Goal: Information Seeking & Learning: Learn about a topic

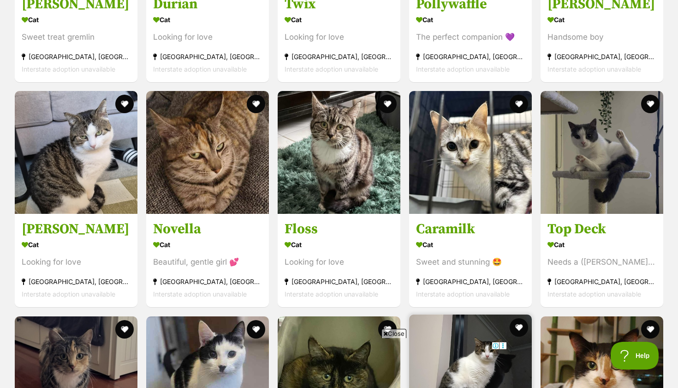
scroll to position [1535, 0]
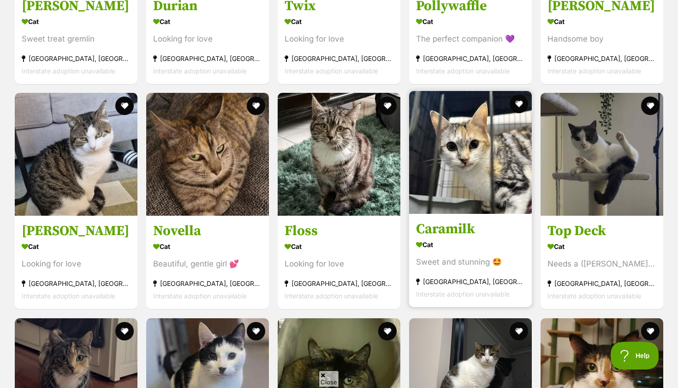
click at [460, 165] on img at bounding box center [470, 152] width 123 height 123
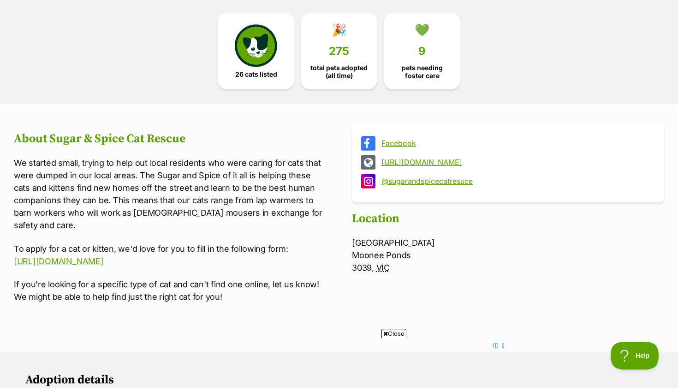
scroll to position [243, 0]
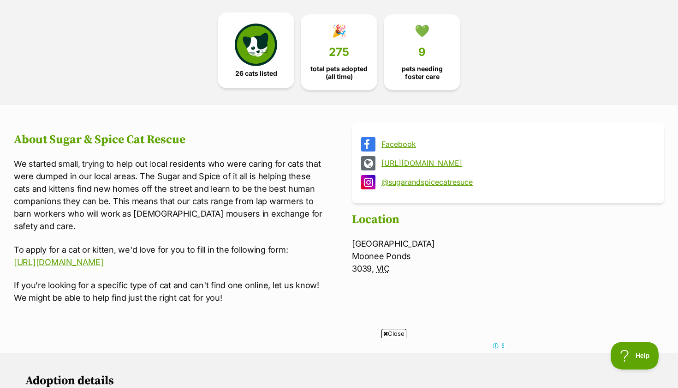
click at [278, 72] on link "26 cats listed" at bounding box center [256, 50] width 77 height 76
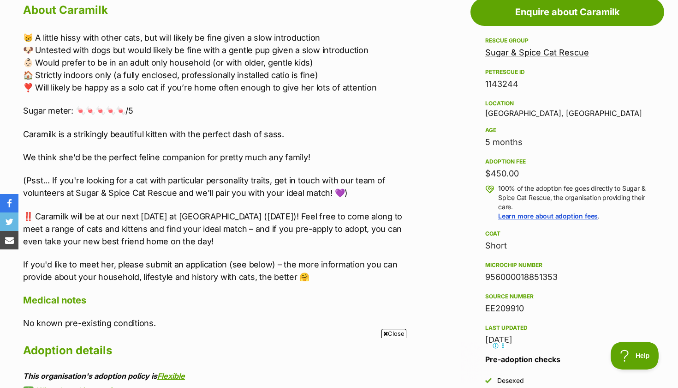
scroll to position [520, 0]
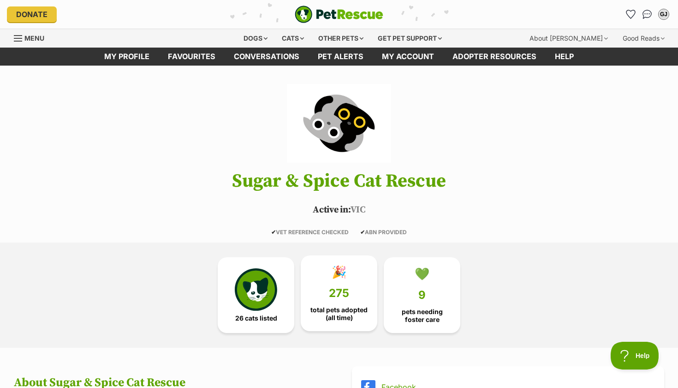
click at [363, 323] on link "🎉 275 total pets adopted (all time)" at bounding box center [339, 293] width 77 height 76
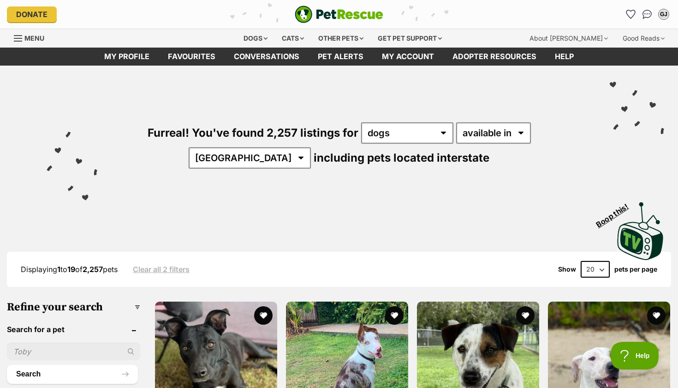
scroll to position [-18, 0]
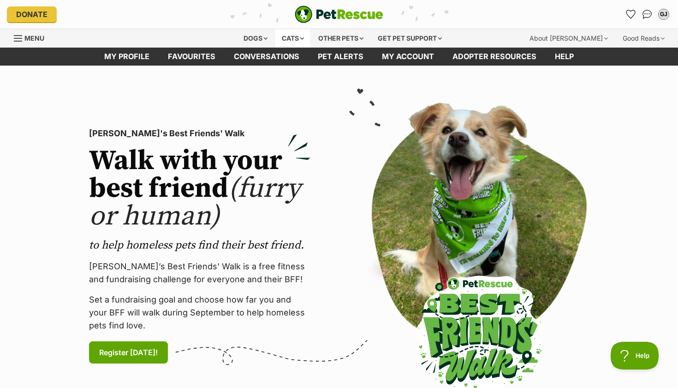
click at [286, 40] on div "Cats" at bounding box center [292, 38] width 35 height 18
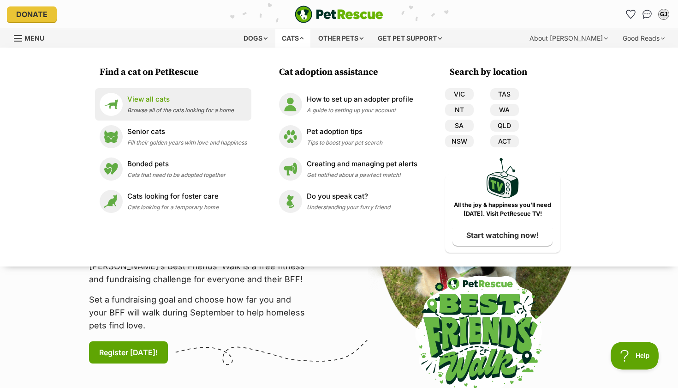
click at [203, 107] on span "Browse all of the cats looking for a home" at bounding box center [180, 110] width 107 height 7
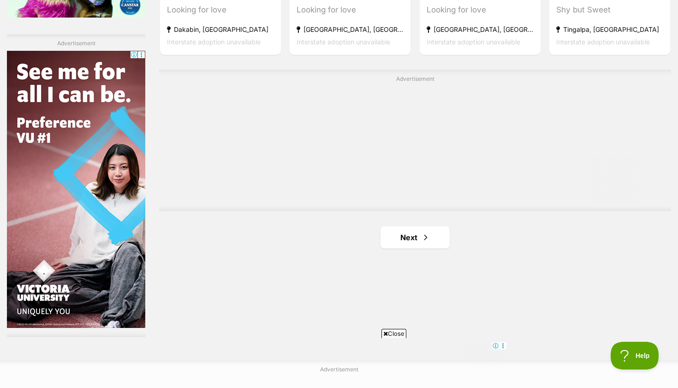
scroll to position [1614, 0]
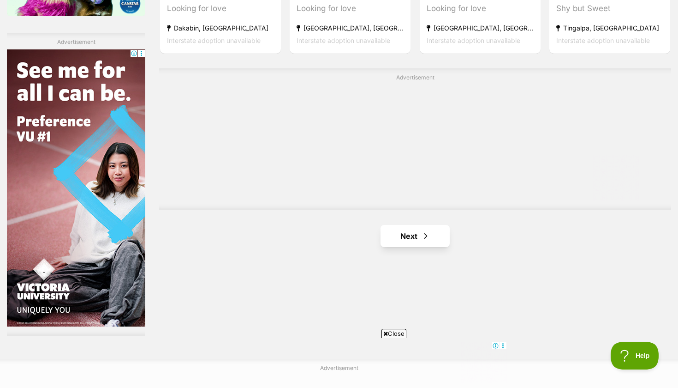
click at [412, 226] on link "Next" at bounding box center [415, 236] width 69 height 22
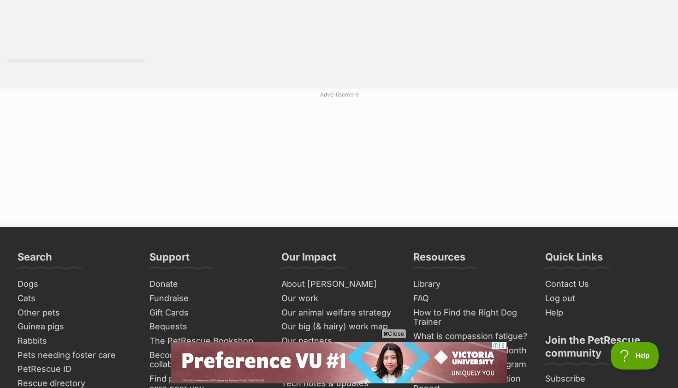
scroll to position [1926, 0]
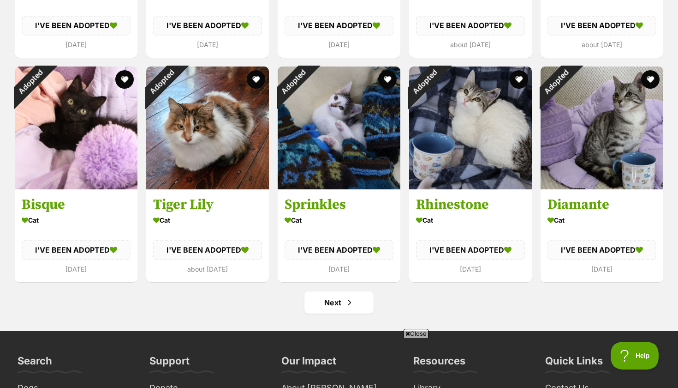
scroll to position [3388, 0]
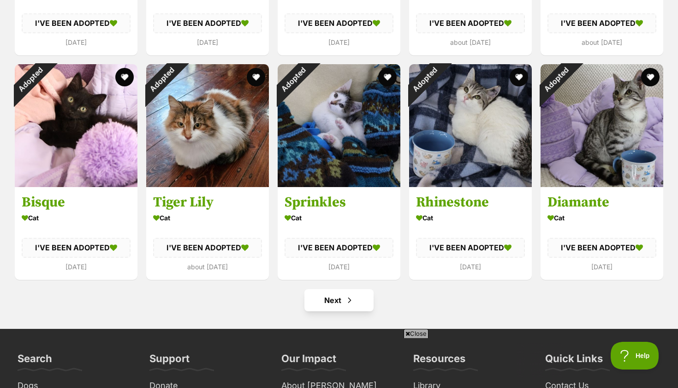
click at [345, 294] on span "Next page" at bounding box center [349, 299] width 9 height 11
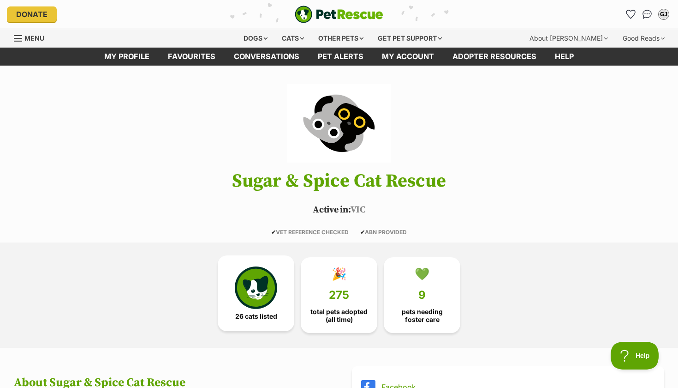
click at [241, 299] on img at bounding box center [256, 287] width 42 height 42
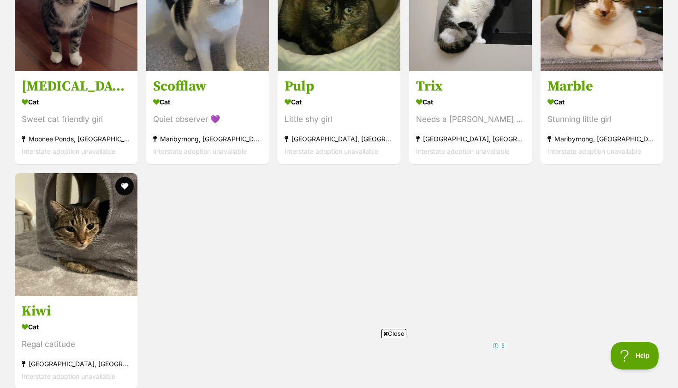
scroll to position [1936, 0]
